Goal: Navigation & Orientation: Find specific page/section

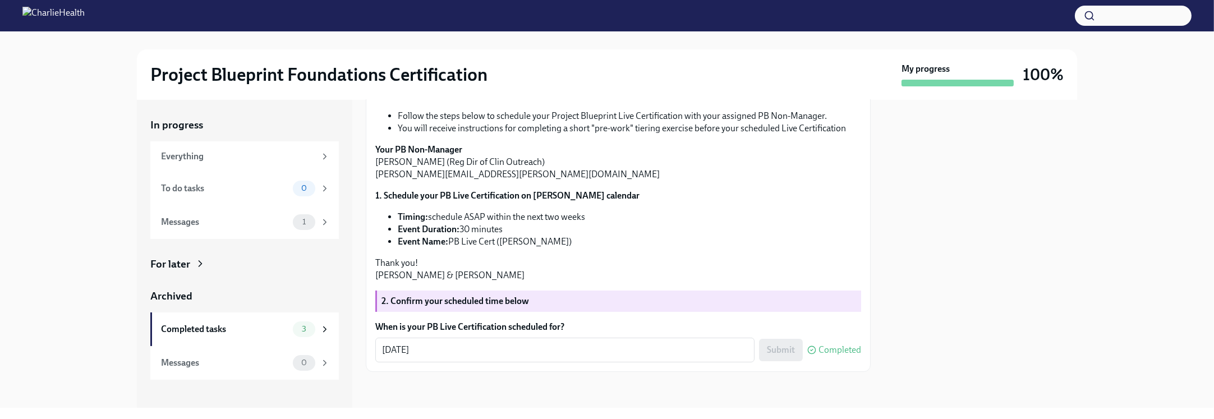
scroll to position [346, 0]
click at [213, 224] on div "Messages" at bounding box center [224, 222] width 127 height 12
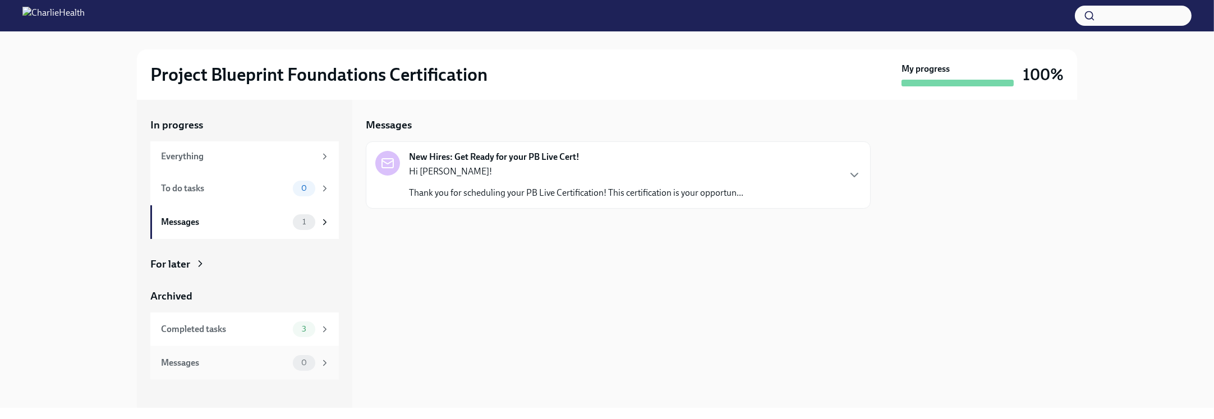
click at [248, 357] on div "Messages" at bounding box center [224, 363] width 127 height 12
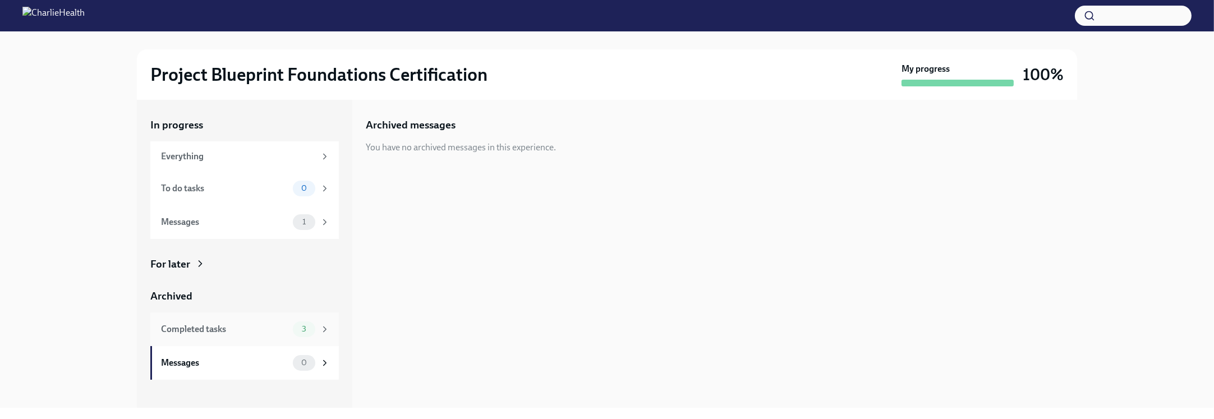
click at [259, 336] on div "Completed tasks 3" at bounding box center [245, 329] width 169 height 16
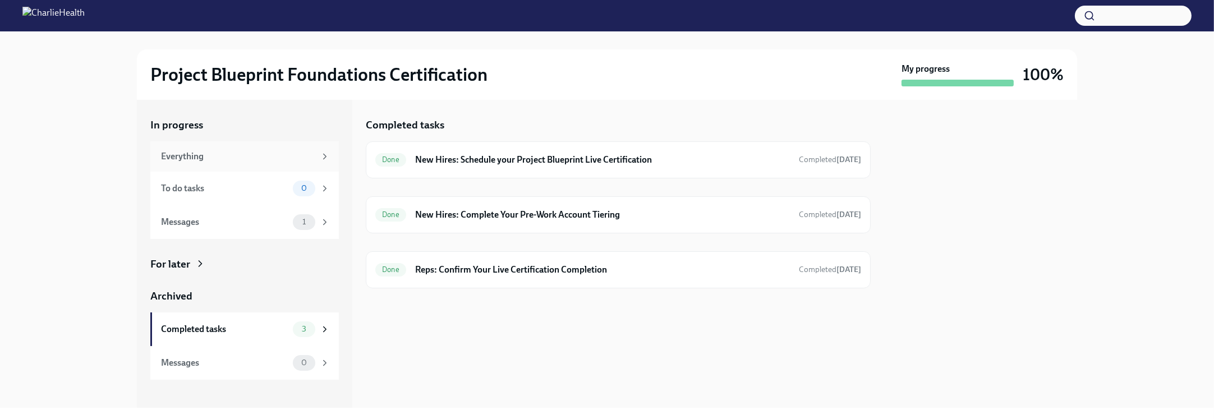
click at [262, 163] on div "Everything" at bounding box center [244, 156] width 188 height 30
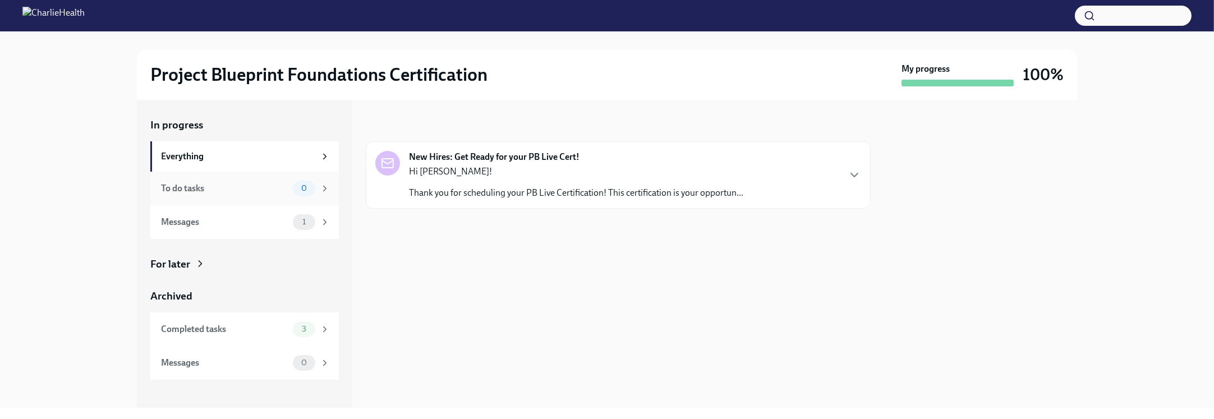
click at [226, 198] on div "To do tasks 0" at bounding box center [244, 189] width 188 height 34
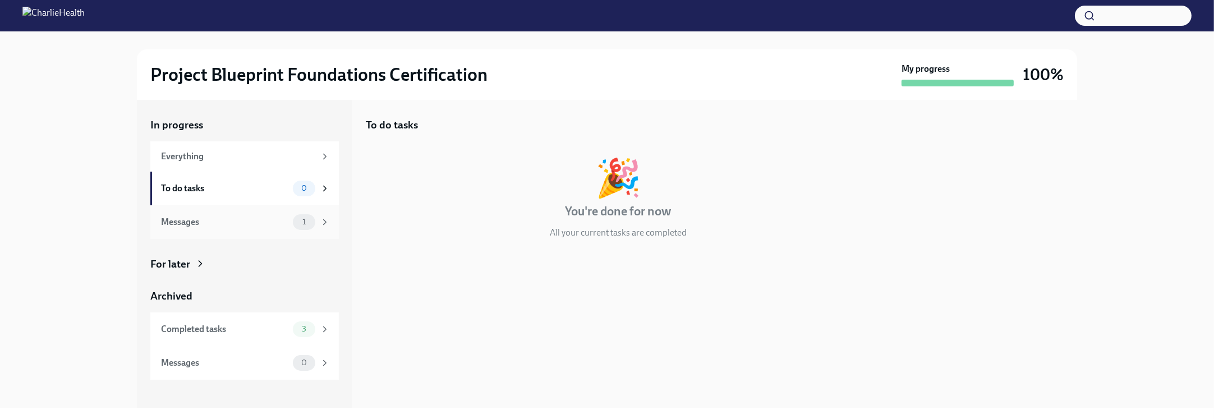
click at [227, 227] on div "Messages" at bounding box center [224, 222] width 127 height 12
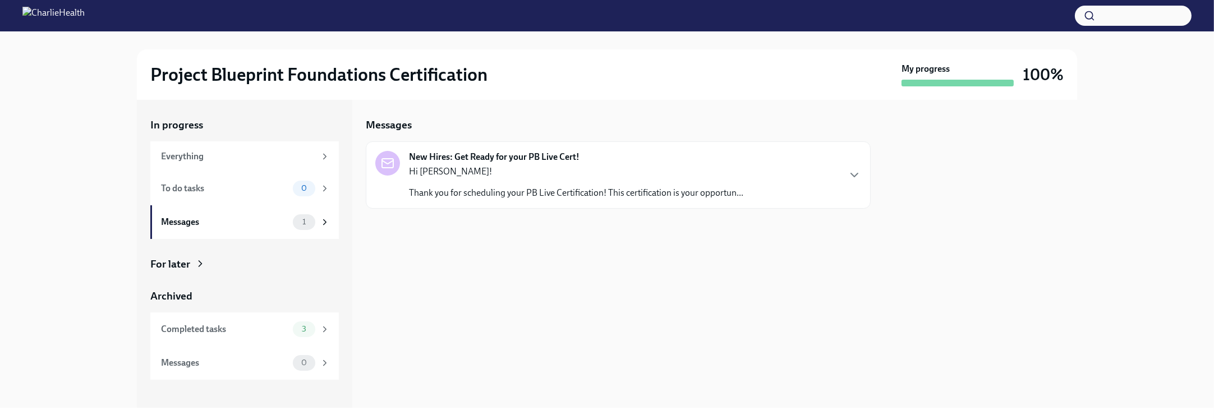
click at [626, 188] on p "Thank you for scheduling your PB Live Certification! This certification is your…" at bounding box center [576, 193] width 334 height 12
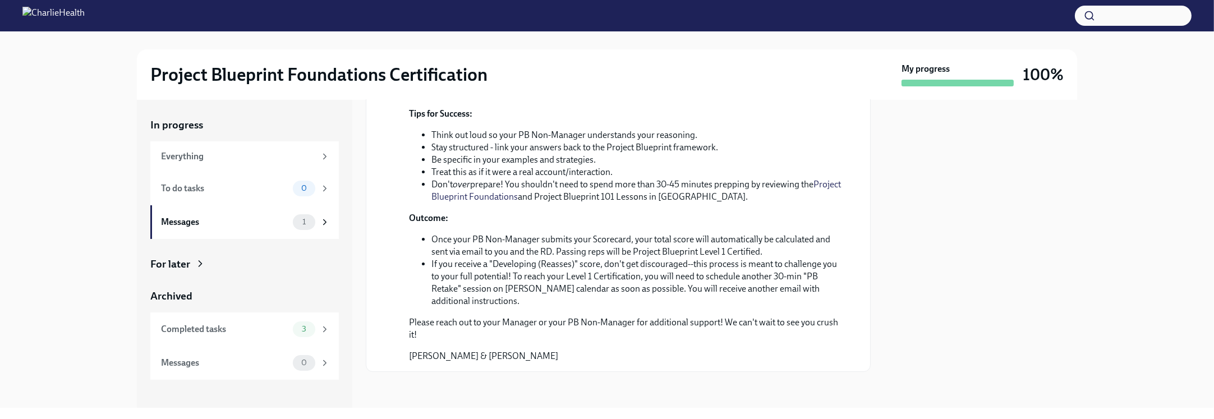
scroll to position [433, 0]
